Goal: Task Accomplishment & Management: Manage account settings

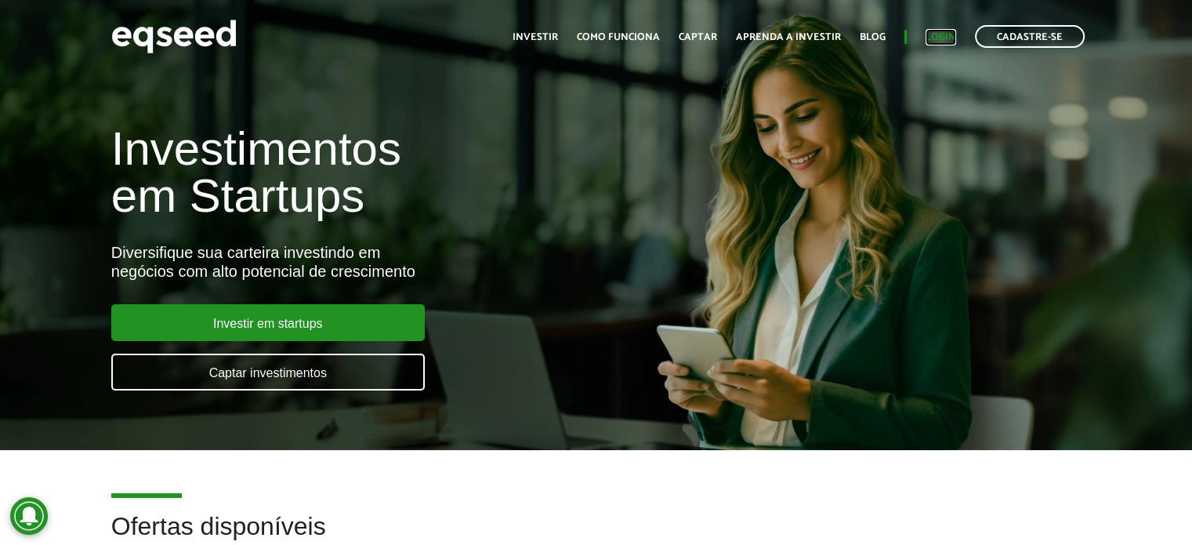
click at [954, 42] on link "Login" at bounding box center [940, 37] width 31 height 10
drag, startPoint x: 1085, startPoint y: 44, endPoint x: 1045, endPoint y: 31, distance: 41.1
click at [1045, 31] on ul "Início Investir Como funciona Captar Aprenda a investir Blog Login Cadastre-se" at bounding box center [799, 36] width 588 height 23
click at [1030, 41] on link "Cadastre-se" at bounding box center [1030, 36] width 110 height 23
click at [937, 33] on link "Login" at bounding box center [940, 37] width 31 height 10
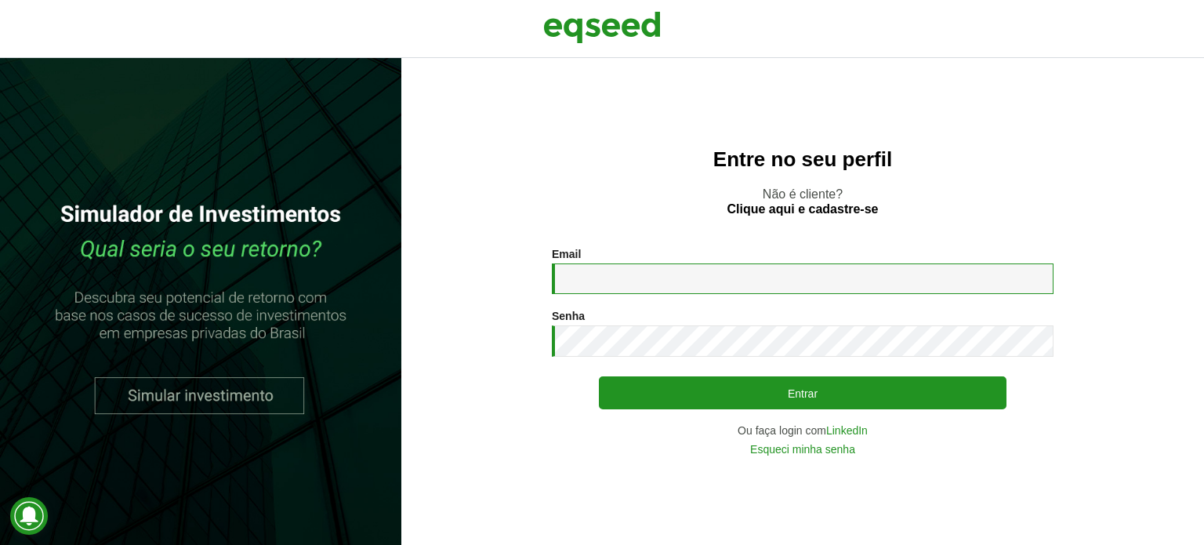
click at [578, 277] on input "Email *" at bounding box center [803, 278] width 502 height 31
type input "**********"
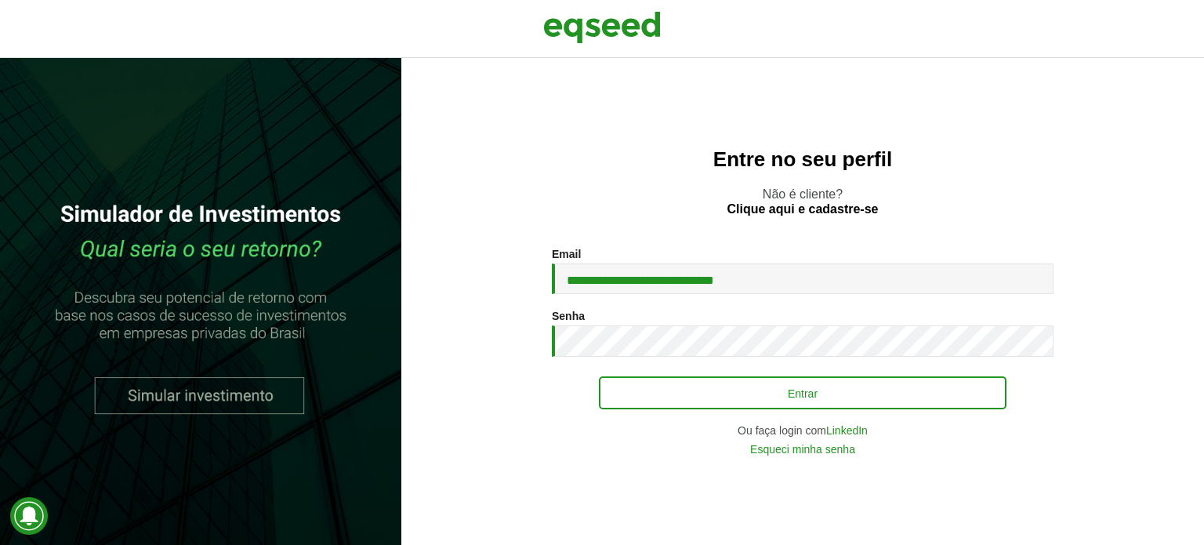
click at [658, 395] on button "Entrar" at bounding box center [802, 392] width 407 height 33
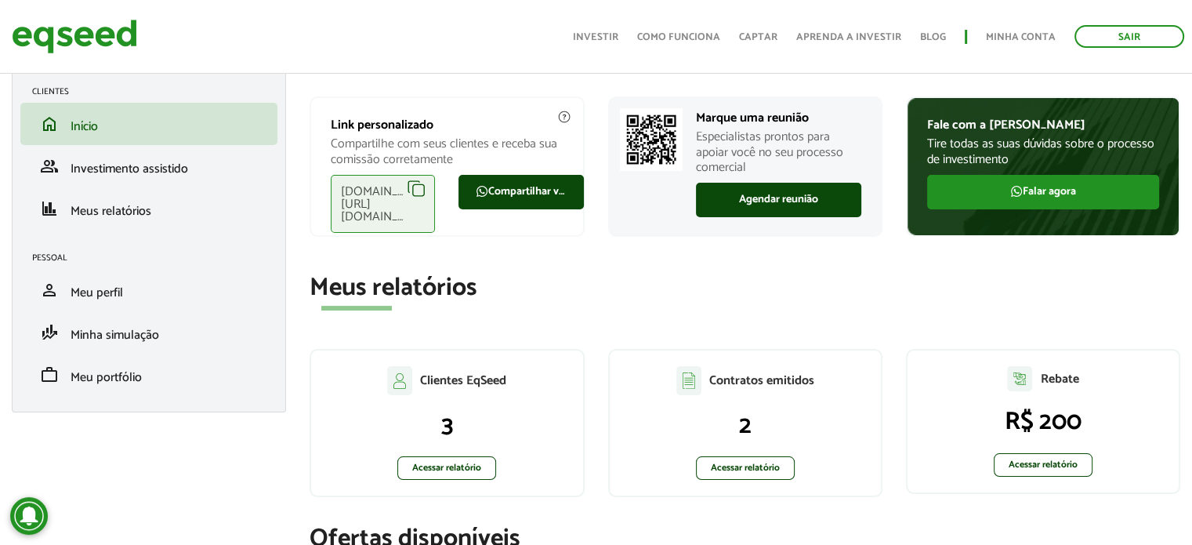
scroll to position [67, 0]
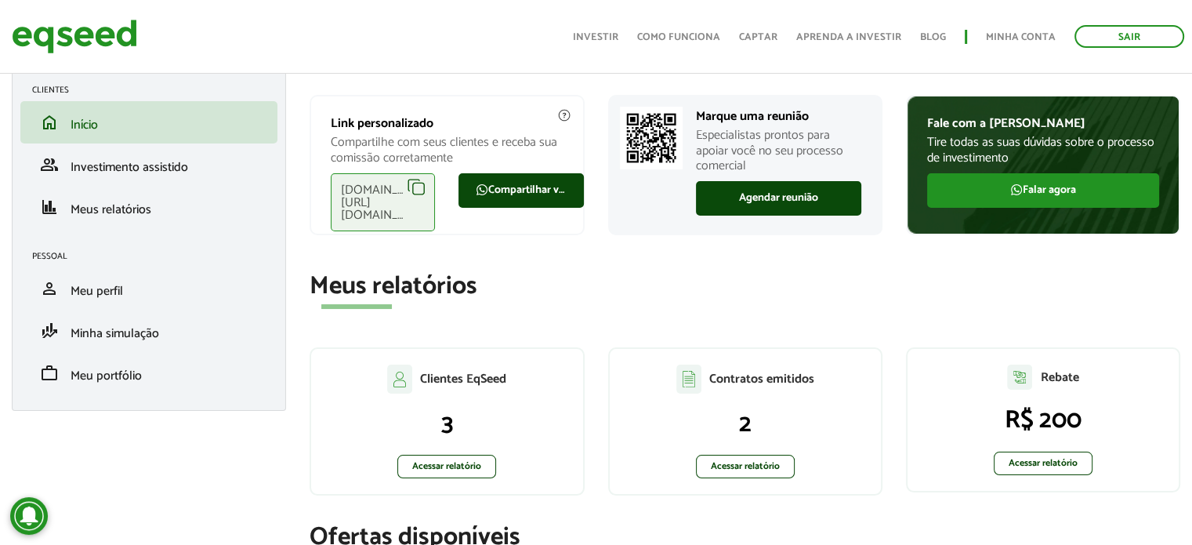
click at [416, 187] on div "[DOMAIN_NAME][URL][DOMAIN_NAME]" at bounding box center [383, 202] width 104 height 58
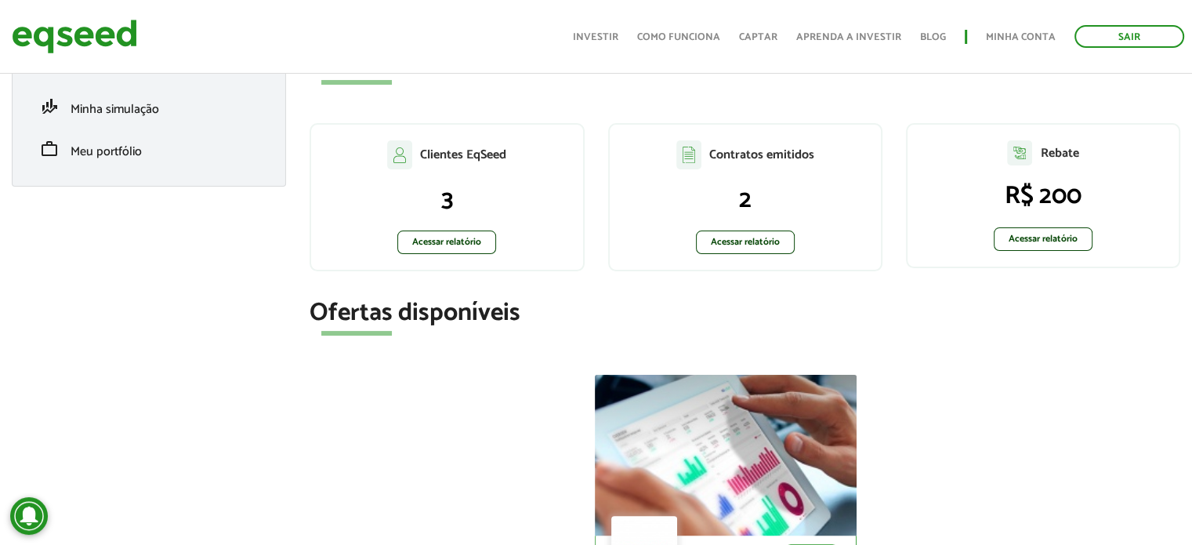
scroll to position [0, 0]
